Goal: Information Seeking & Learning: Learn about a topic

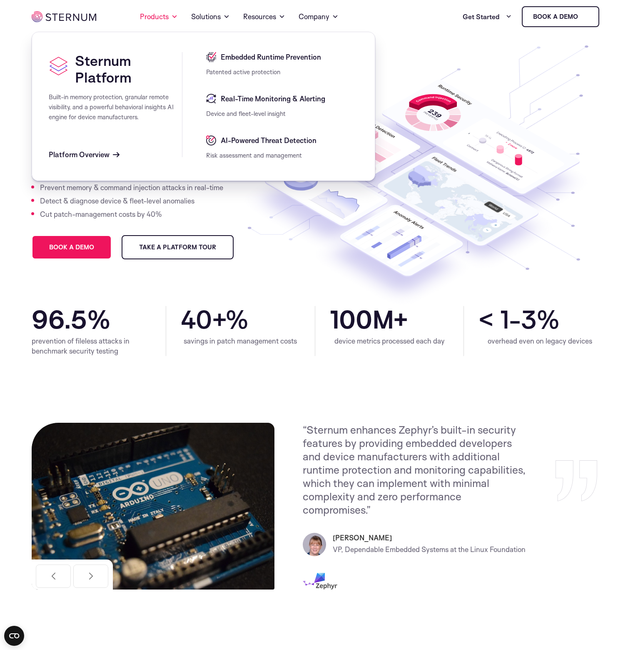
click at [289, 63] on div "Embedded Runtime Prevention" at bounding box center [282, 59] width 152 height 15
click at [283, 60] on span "Embedded Runtime Prevention" at bounding box center [270, 57] width 103 height 10
